Goal: Navigation & Orientation: Find specific page/section

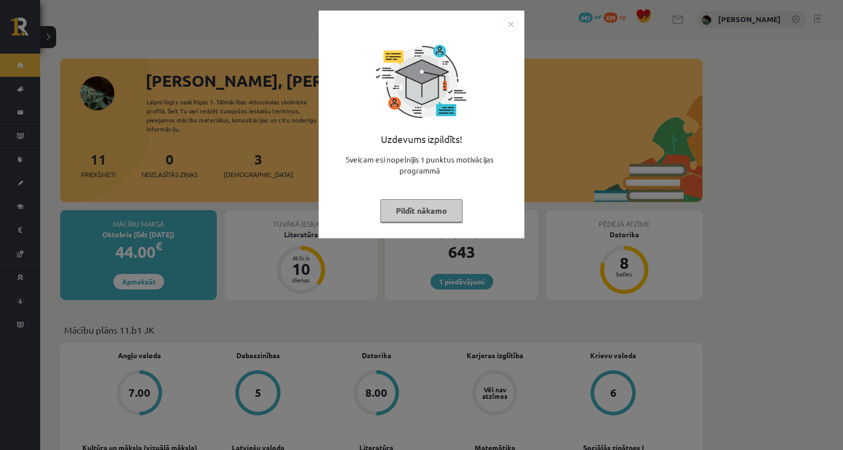
click at [420, 211] on button "Pildīt nākamo" at bounding box center [421, 210] width 82 height 23
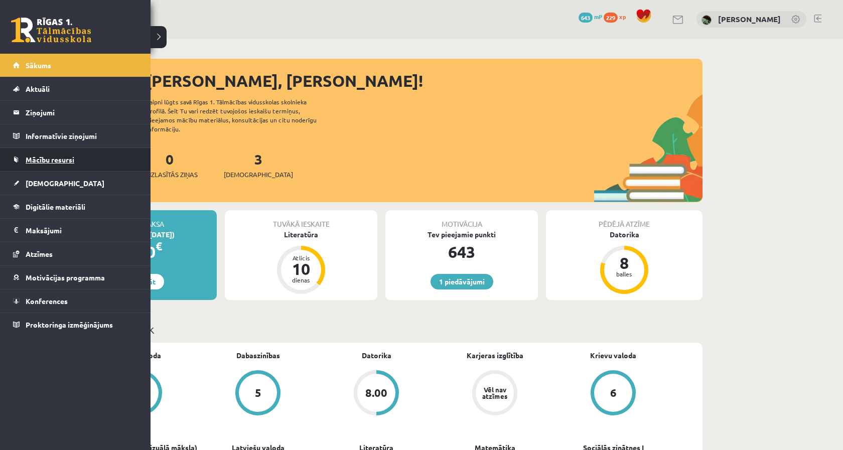
click at [21, 159] on link "Mācību resursi" at bounding box center [75, 159] width 125 height 23
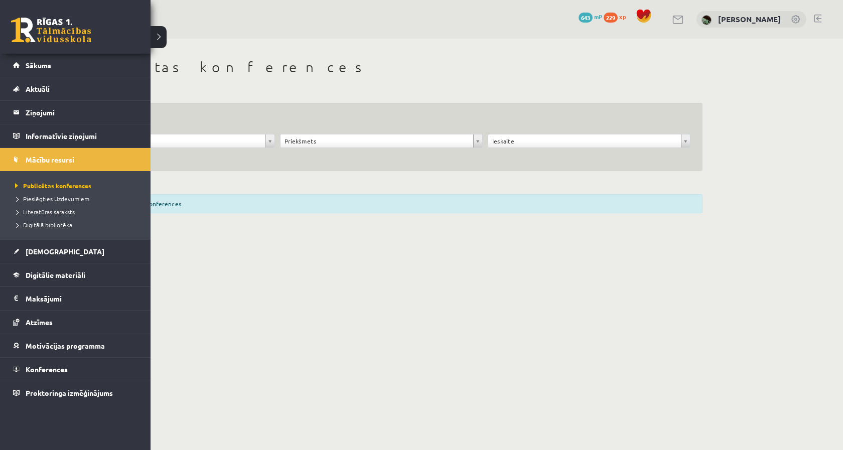
click at [41, 224] on span "Digitālā bibliotēka" at bounding box center [43, 225] width 60 height 8
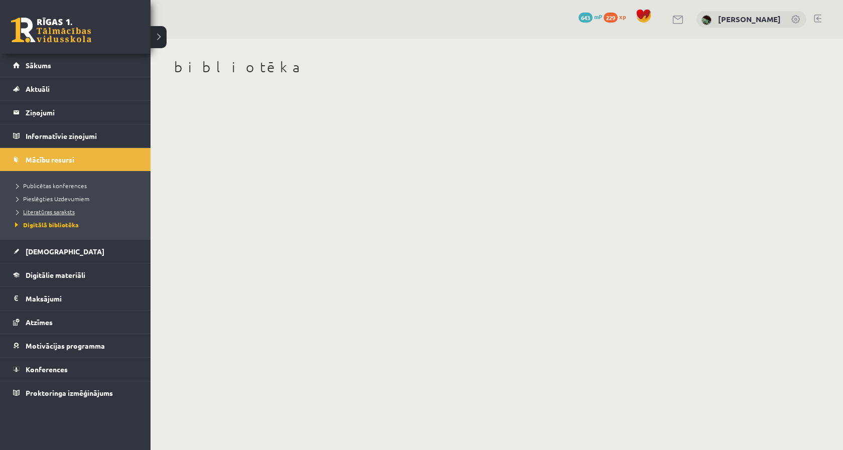
click at [52, 211] on span "Literatūras saraksts" at bounding box center [44, 212] width 62 height 8
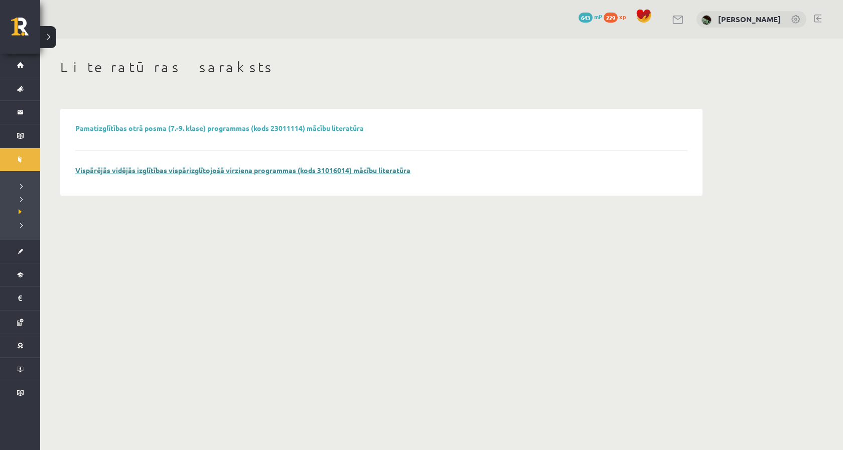
click at [325, 173] on link "Vispārējās vidējās izglītības vispārizglītojošā virziena programmas (kods 31016…" at bounding box center [242, 170] width 335 height 9
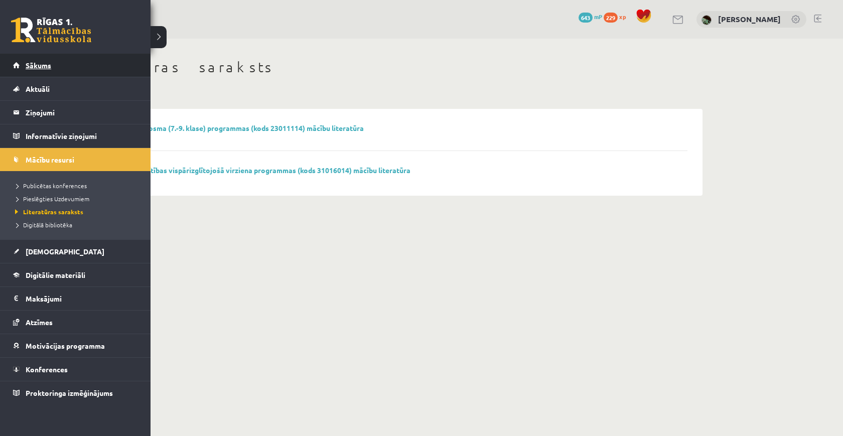
click at [25, 59] on link "Sākums" at bounding box center [75, 65] width 125 height 23
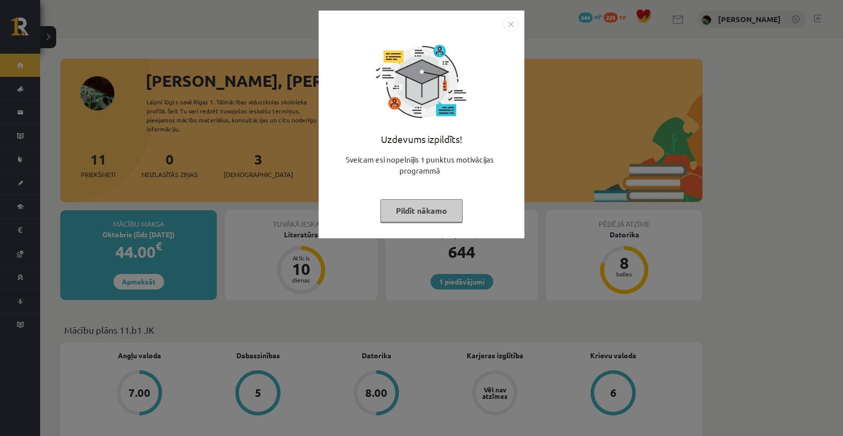
click at [446, 214] on button "Pildīt nākamo" at bounding box center [421, 210] width 82 height 23
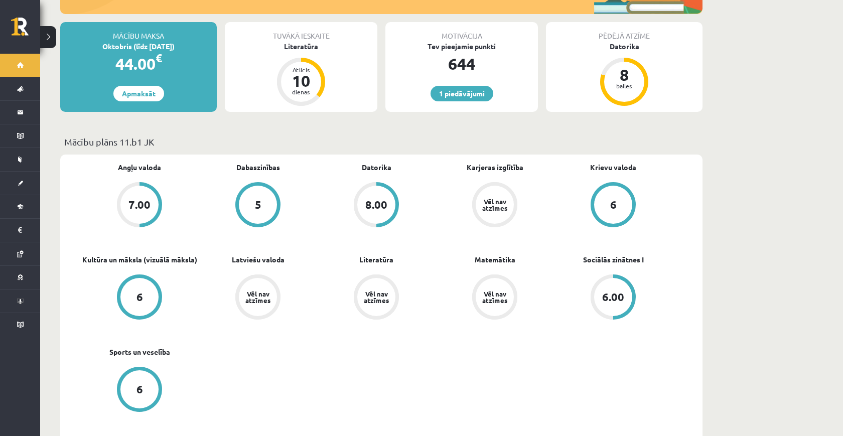
scroll to position [197, 0]
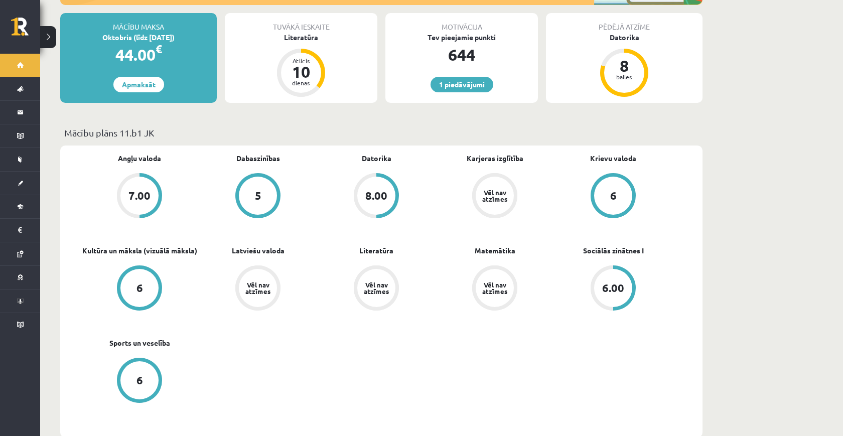
drag, startPoint x: 596, startPoint y: 337, endPoint x: 233, endPoint y: 151, distance: 408.3
click at [233, 153] on div "Angļu valoda 7.00 Dabaszinības 5 Datorika 8.00 Karjeras izglītība Vēl nav atzīm…" at bounding box center [376, 291] width 592 height 277
click at [508, 153] on link "Karjeras izglītība" at bounding box center [495, 158] width 57 height 11
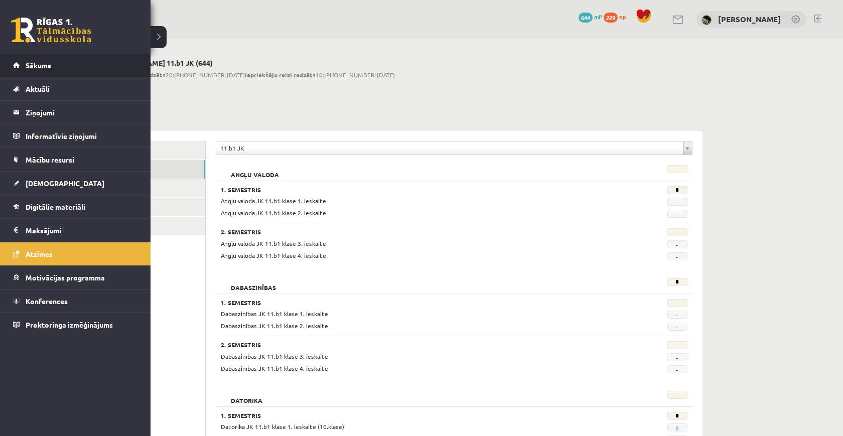
click at [37, 59] on link "Sākums" at bounding box center [75, 65] width 125 height 23
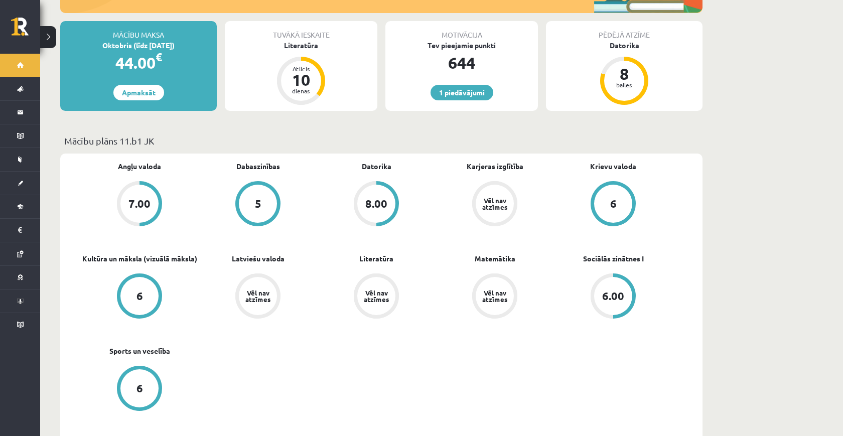
scroll to position [204, 0]
